Goal: Task Accomplishment & Management: Use online tool/utility

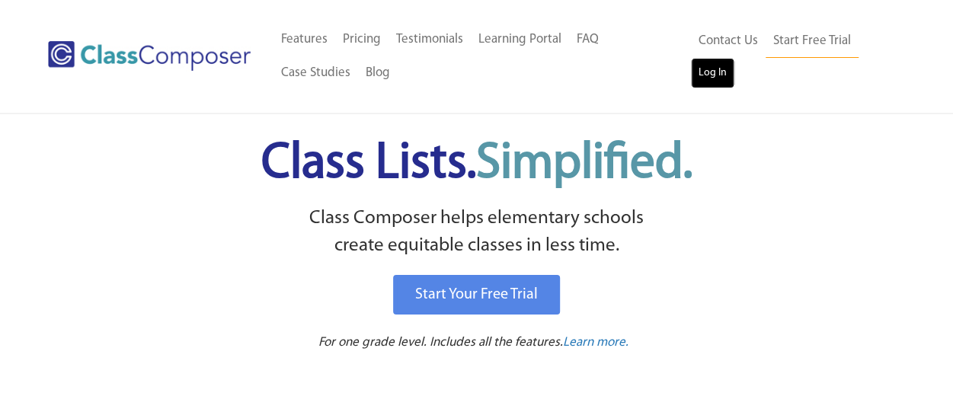
click at [706, 81] on link "Log In" at bounding box center [712, 73] width 43 height 30
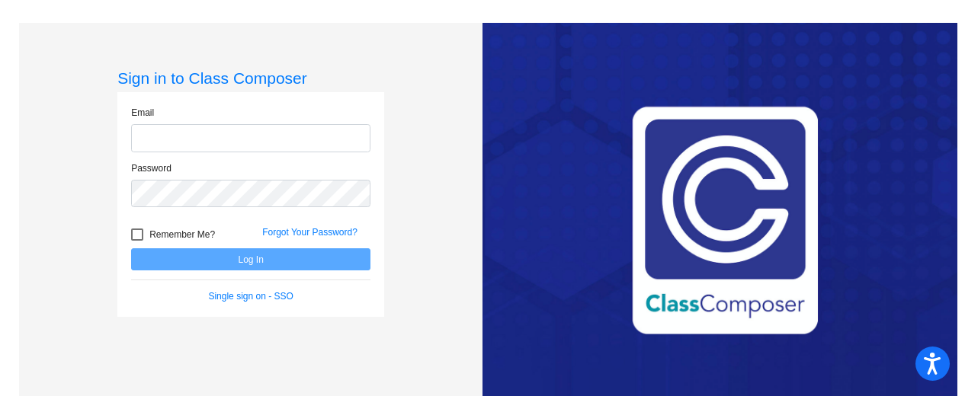
type input "rdavis@qcusd.org"
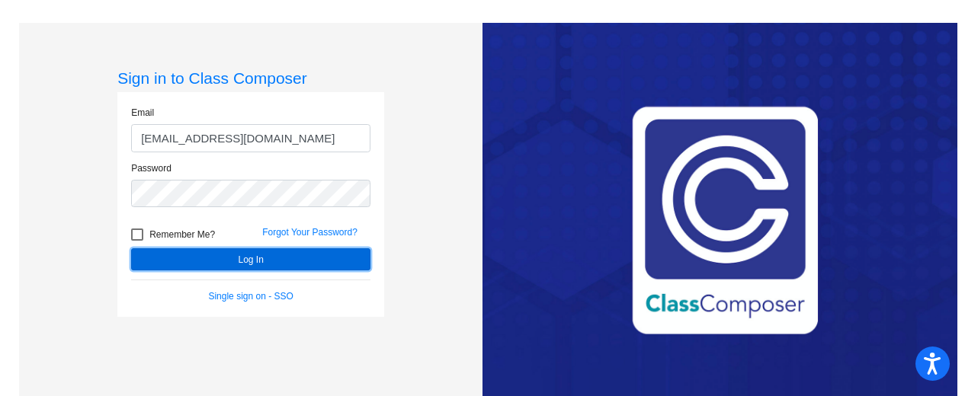
click at [259, 257] on button "Log In" at bounding box center [250, 259] width 239 height 22
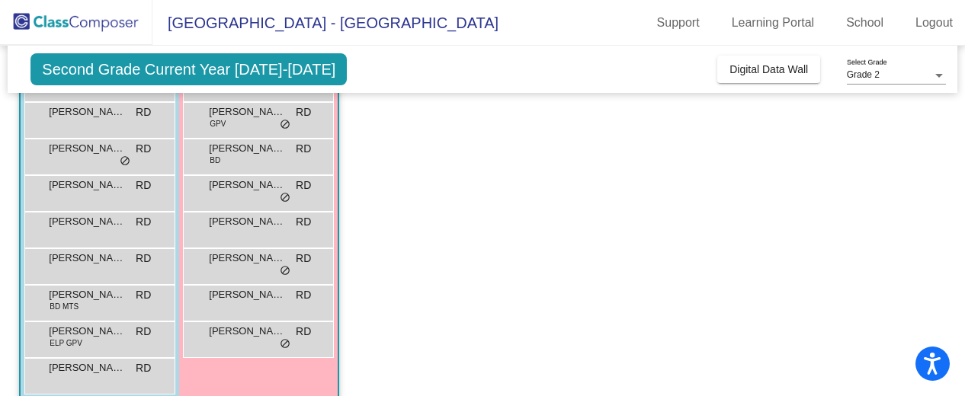
scroll to position [325, 0]
click at [109, 301] on div "Jackson McElwain BD MTS RD lock do_not_disturb_alt" at bounding box center [98, 300] width 146 height 31
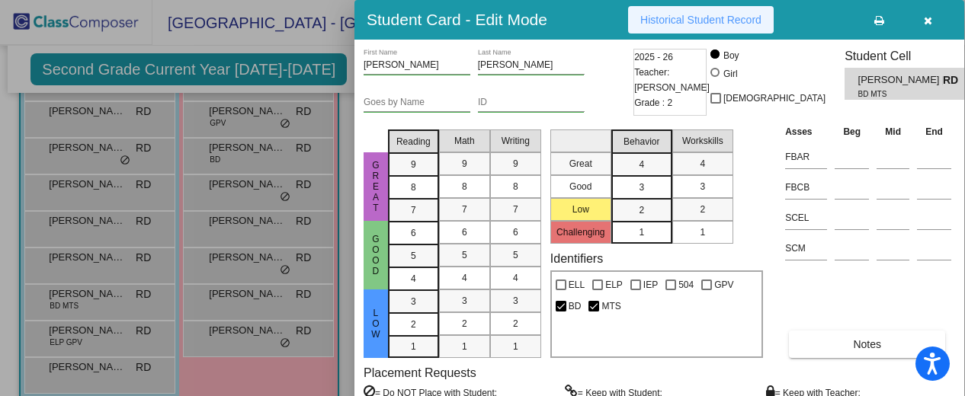
click at [728, 14] on span "Historical Student Record" at bounding box center [700, 20] width 121 height 12
